Goal: Transaction & Acquisition: Purchase product/service

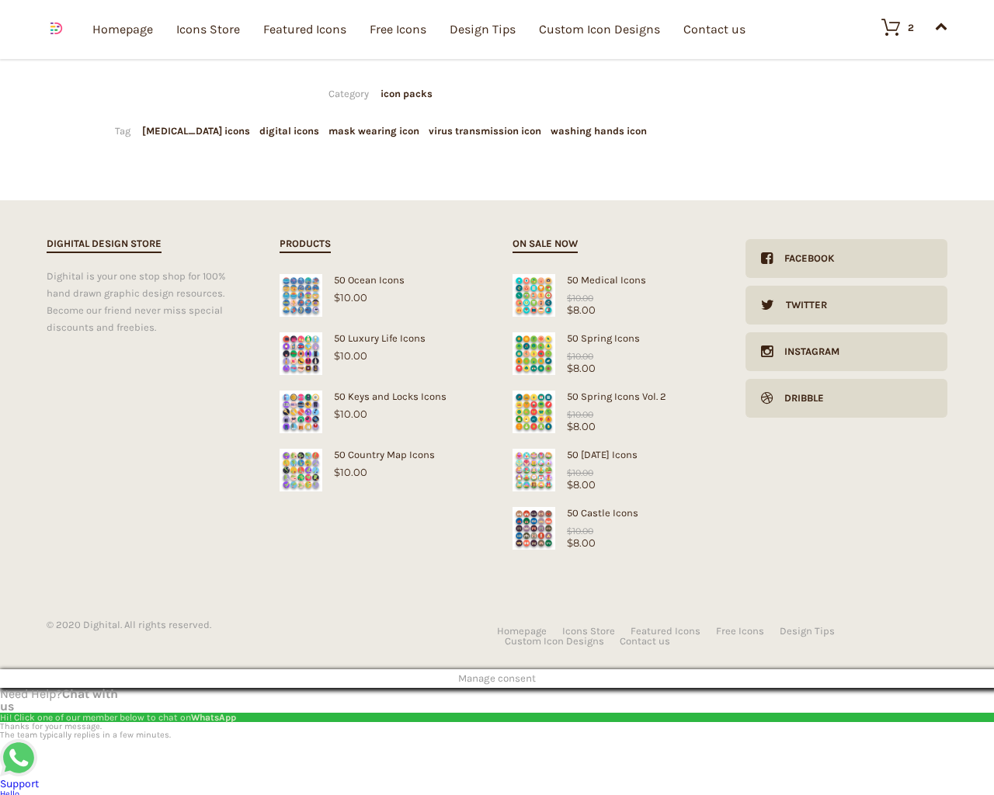
type input "20"
checkbox input "false"
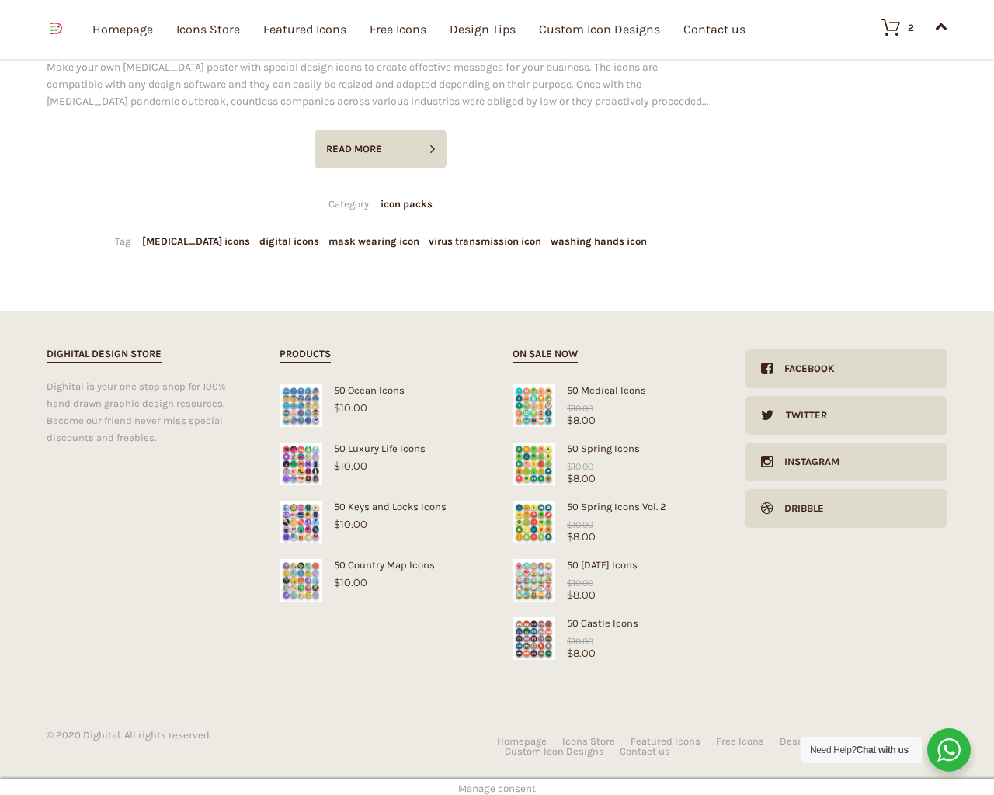
scroll to position [3106, 0]
type input "pHqghUme"
type input "[EMAIL_ADDRESS][DOMAIN_NAME]"
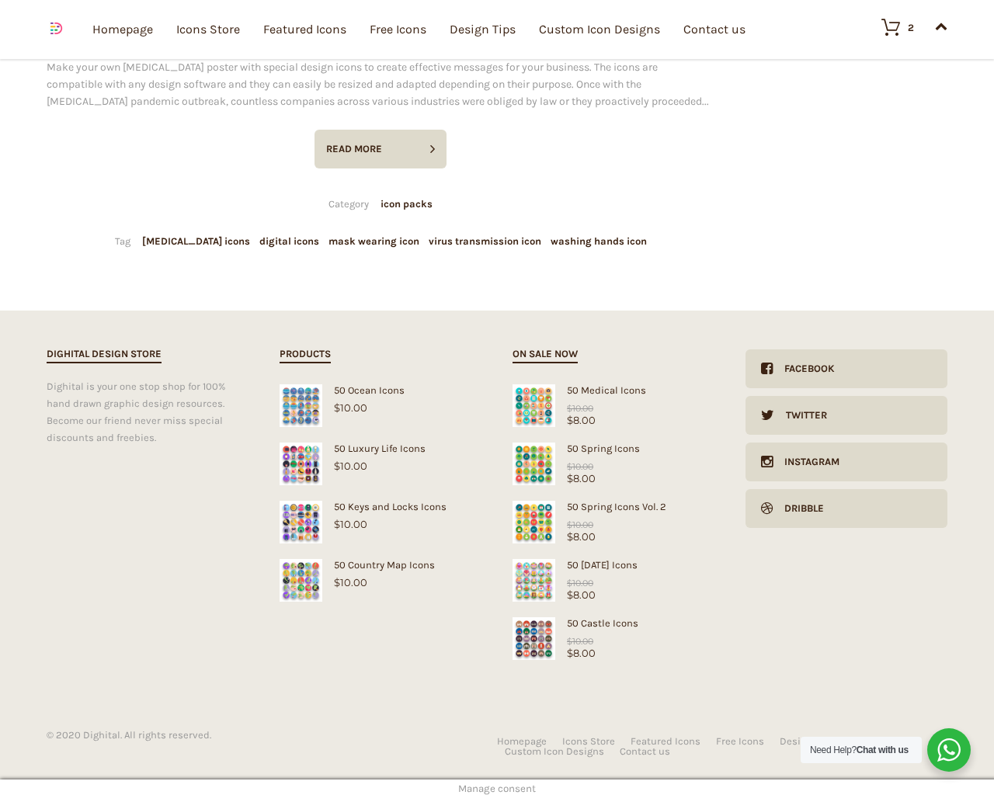
checkbox input "false"
select select "dark"
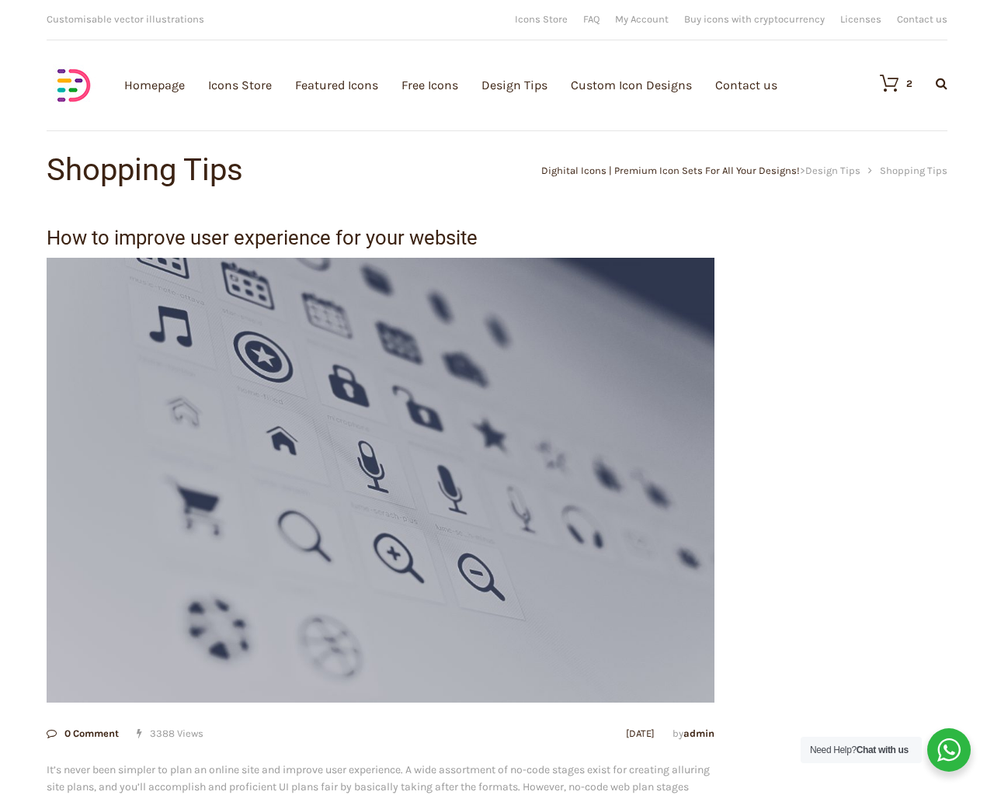
scroll to position [3106, 0]
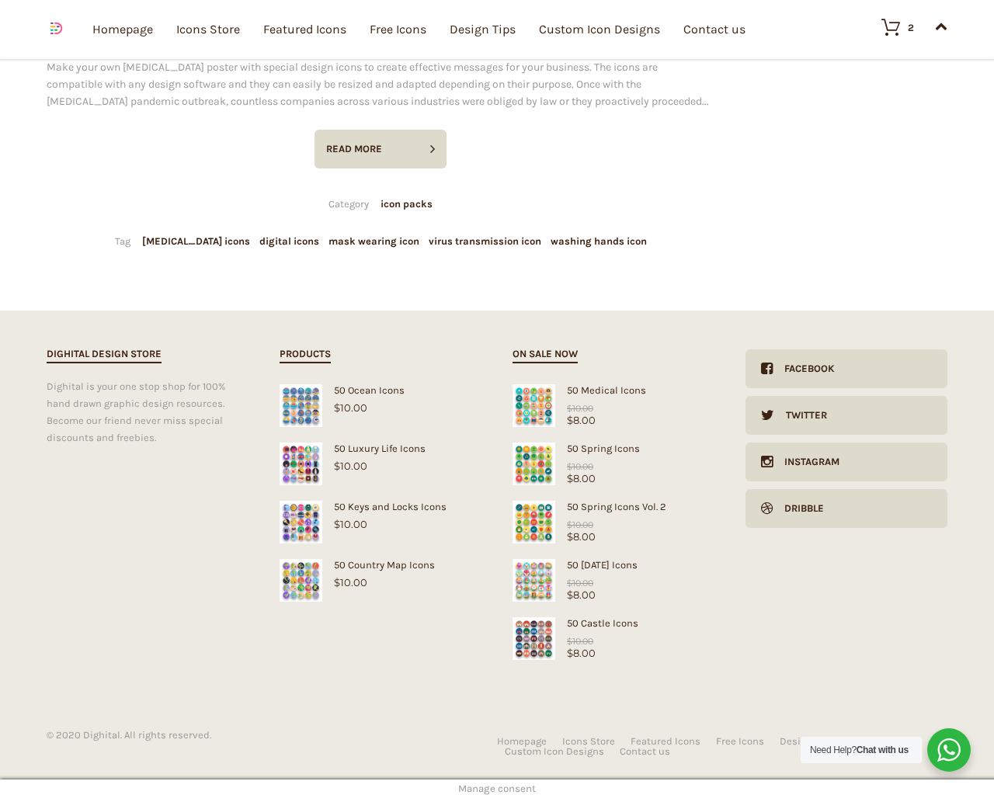
click at [459, 423] on input "Hide Price" at bounding box center [464, 428] width 10 height 10
checkbox input "true"
click at [459, 683] on input "Send me a copy of this e-mail" at bounding box center [464, 688] width 10 height 10
checkbox input "true"
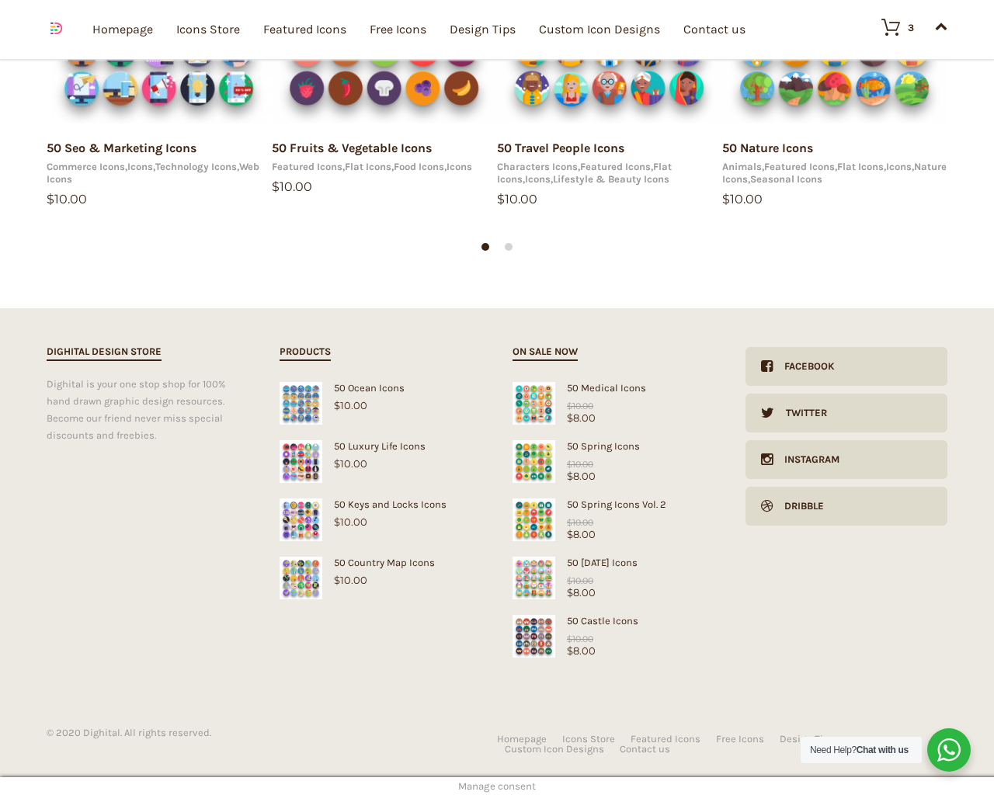
scroll to position [17391, 0]
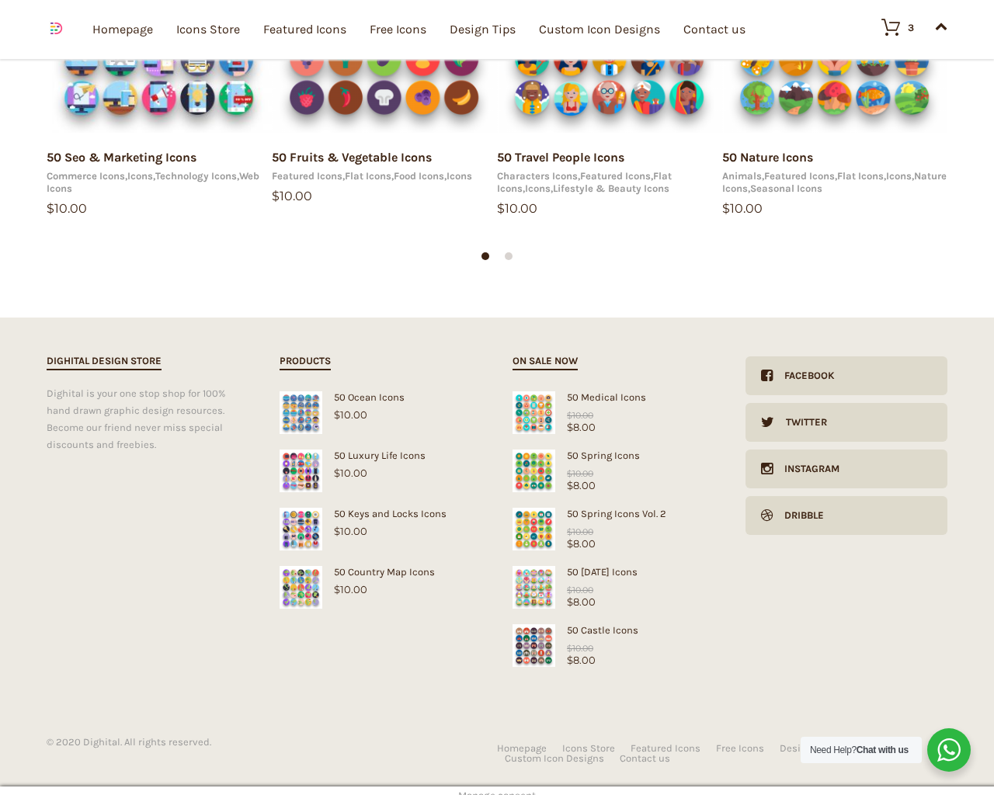
type input "1"
type input "20"
checkbox input "false"
type input "pHqghUme"
type input "[EMAIL_ADDRESS][DOMAIN_NAME]"
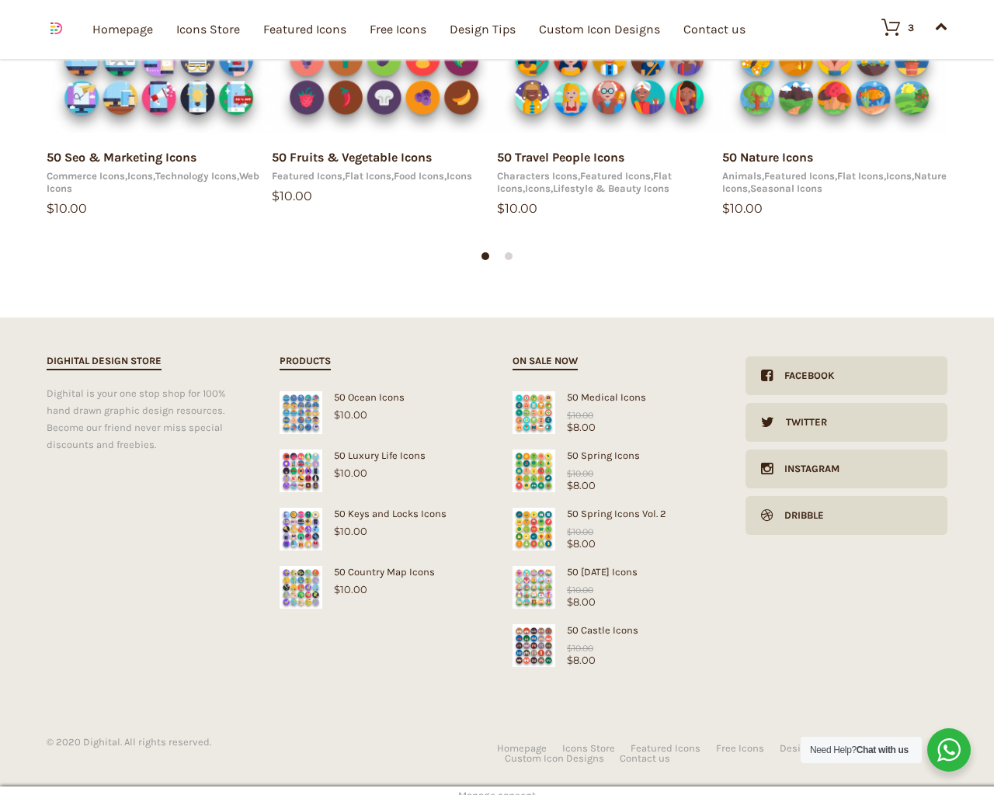
type input "[EMAIL_ADDRESS][DOMAIN_NAME]"
checkbox input "false"
select select "dark"
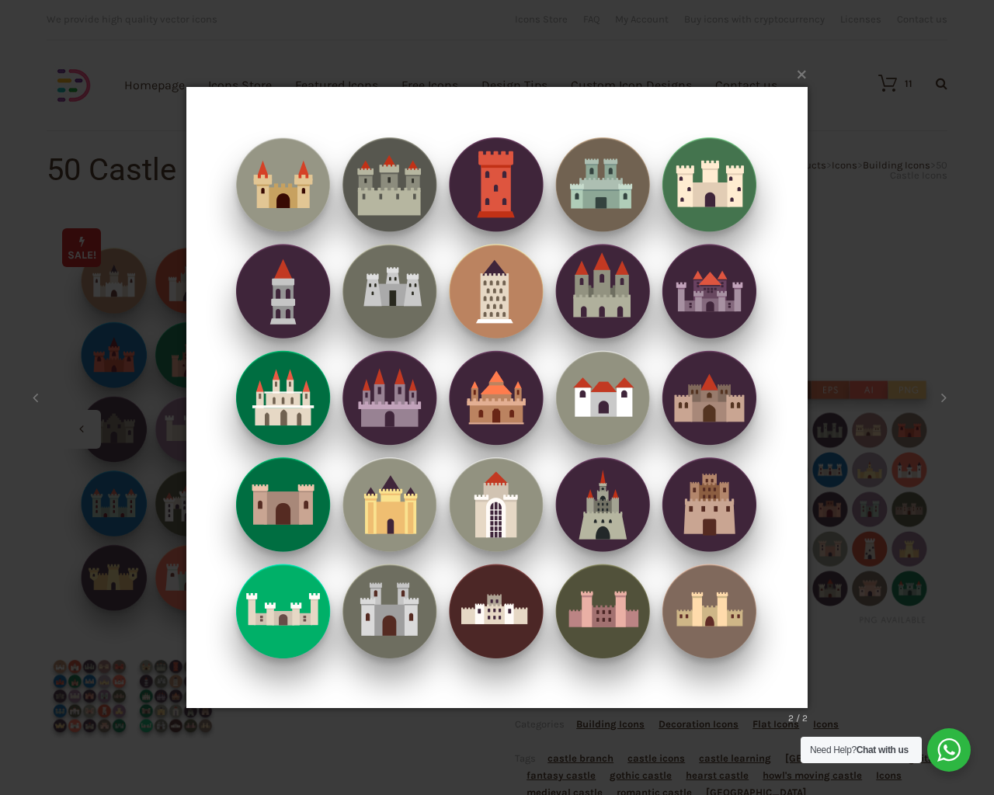
type input "1"
click at [459, 423] on input "Hide Price" at bounding box center [464, 428] width 10 height 10
checkbox input "true"
click at [459, 683] on input "Send me a copy of this e-mail" at bounding box center [464, 688] width 10 height 10
checkbox input "true"
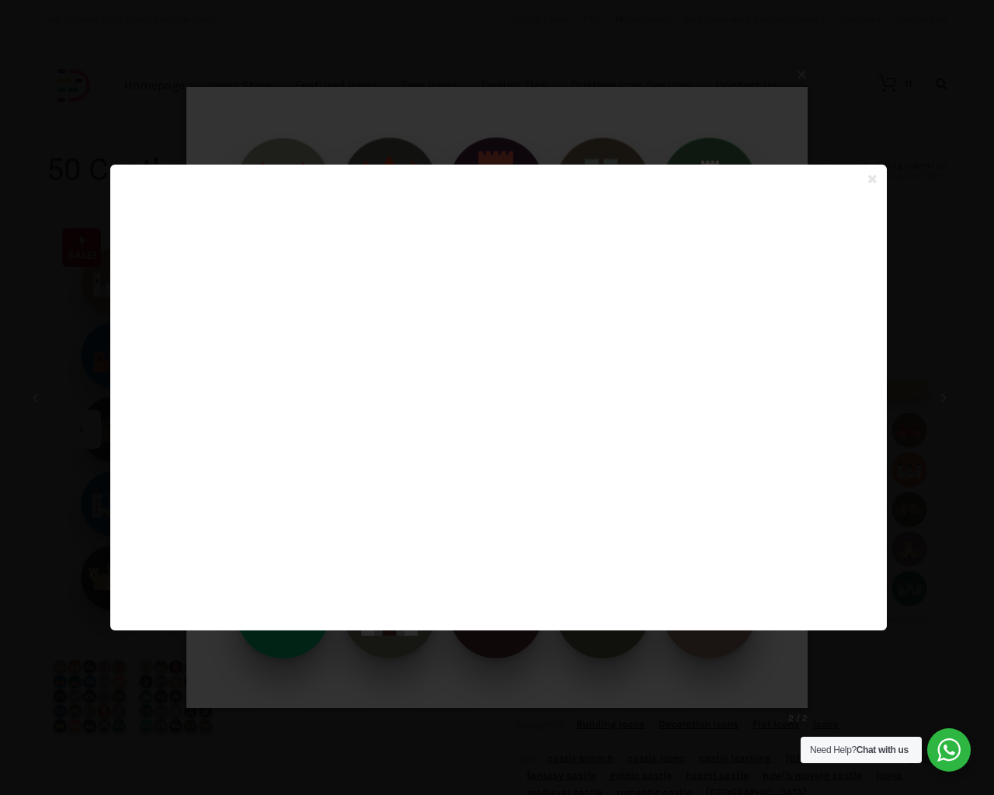
scroll to position [927, 0]
